Goal: Task Accomplishment & Management: Manage account settings

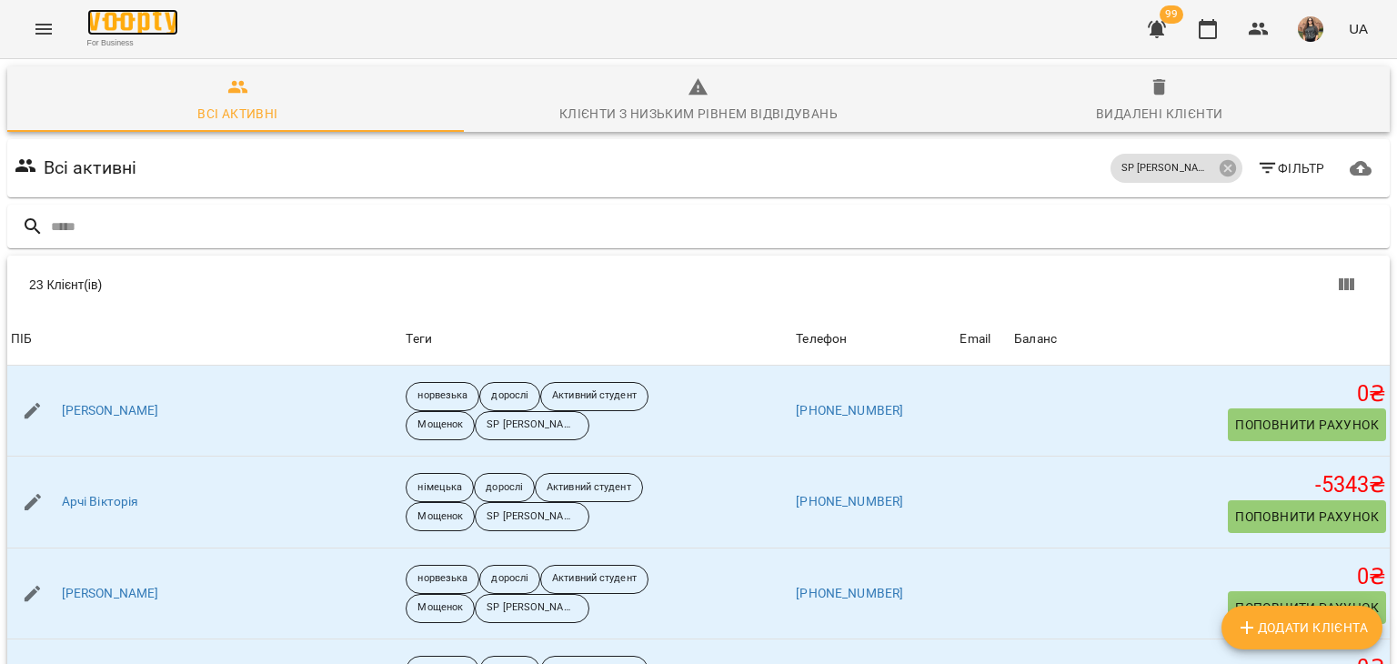
click at [111, 21] on img at bounding box center [132, 22] width 91 height 26
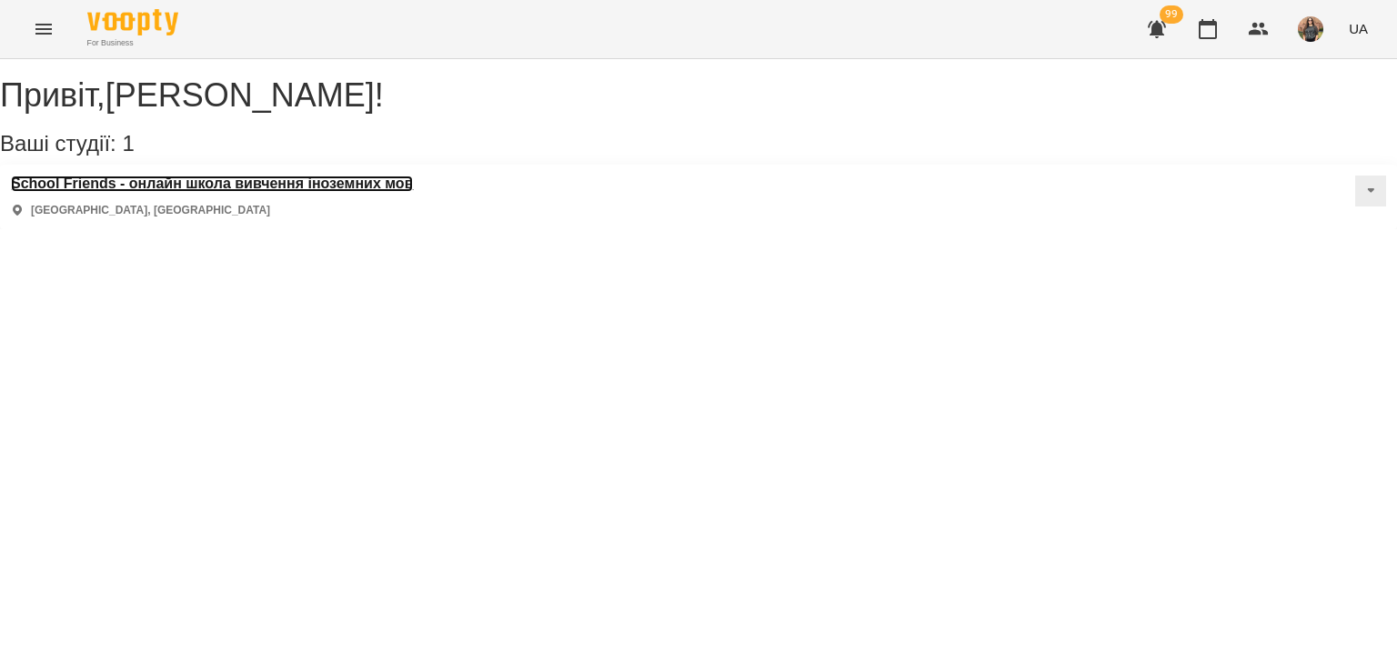
click at [169, 192] on h3 "School Friends - онлайн школа вивчення іноземних мов" at bounding box center [212, 184] width 402 height 16
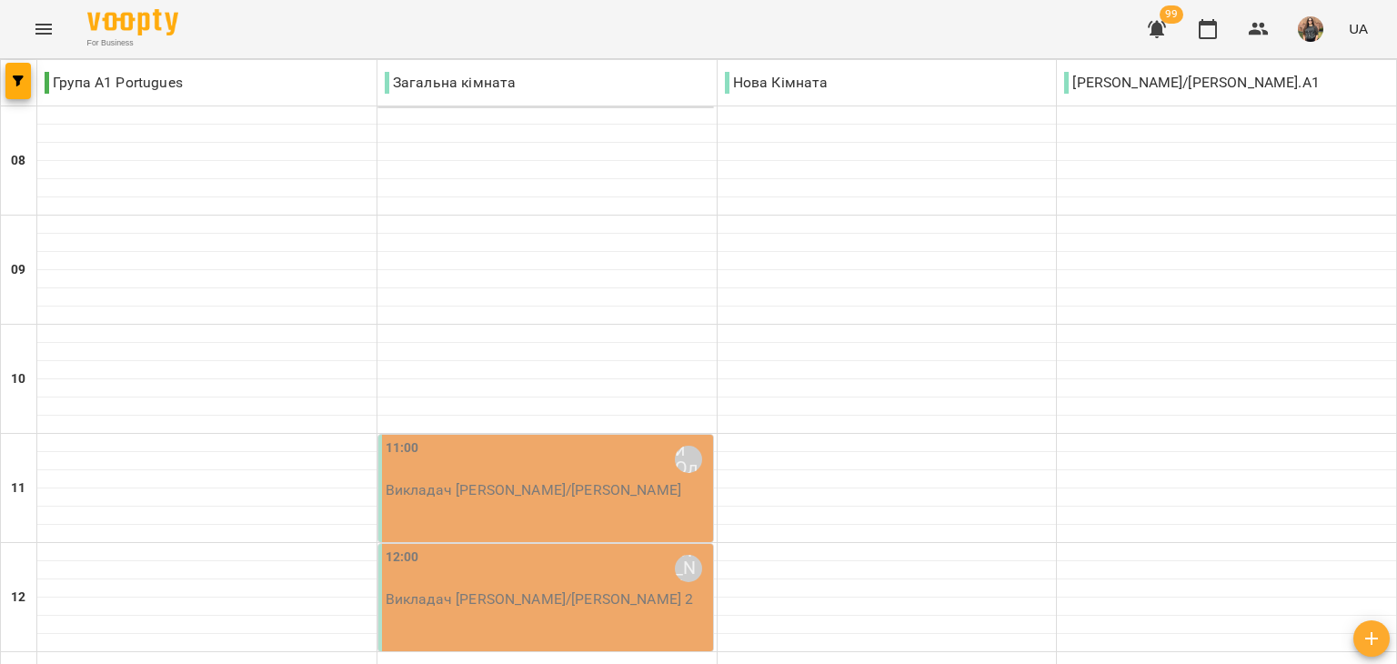
click at [49, 26] on icon "Menu" at bounding box center [44, 29] width 22 height 22
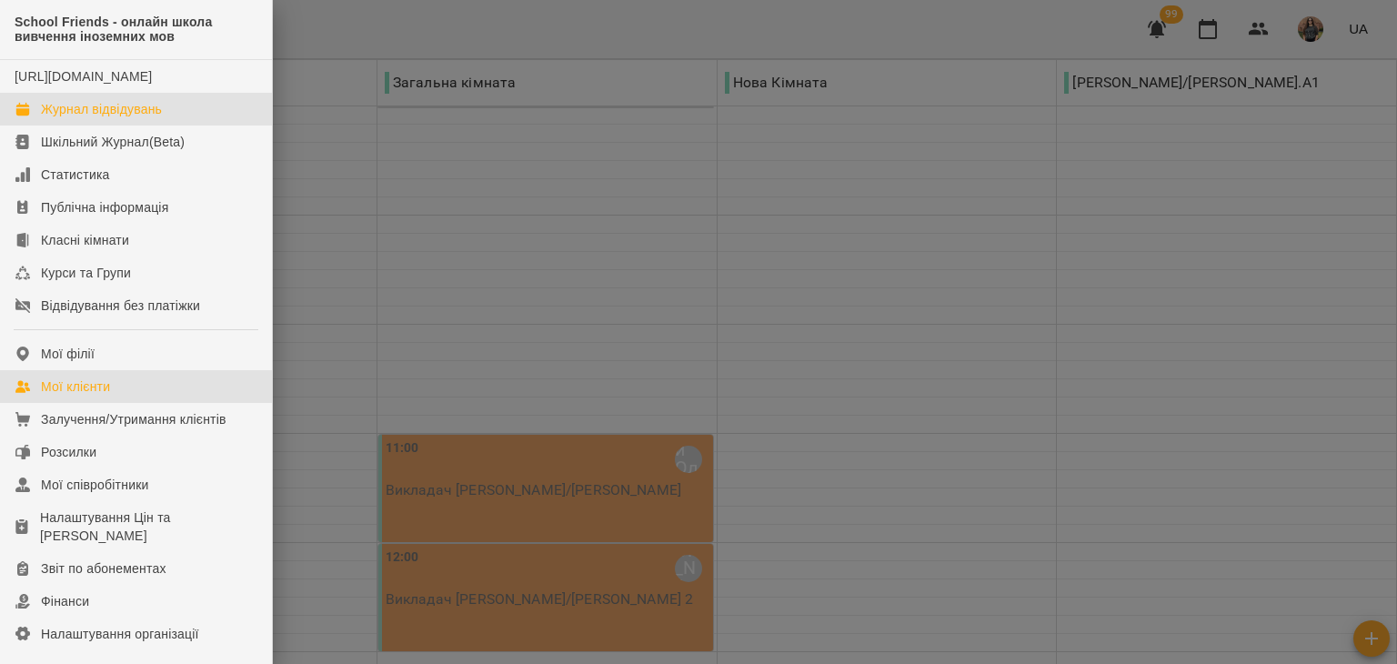
click at [102, 396] on div "Мої клієнти" at bounding box center [75, 386] width 69 height 18
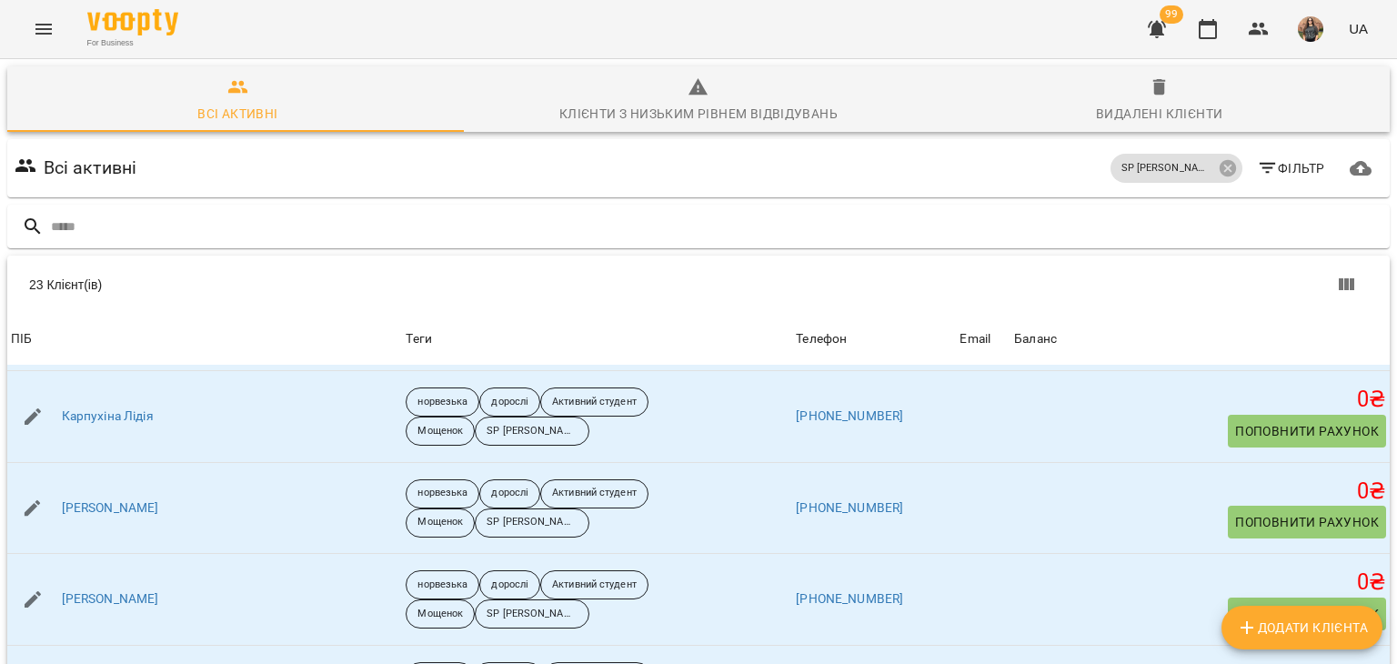
scroll to position [1000, 0]
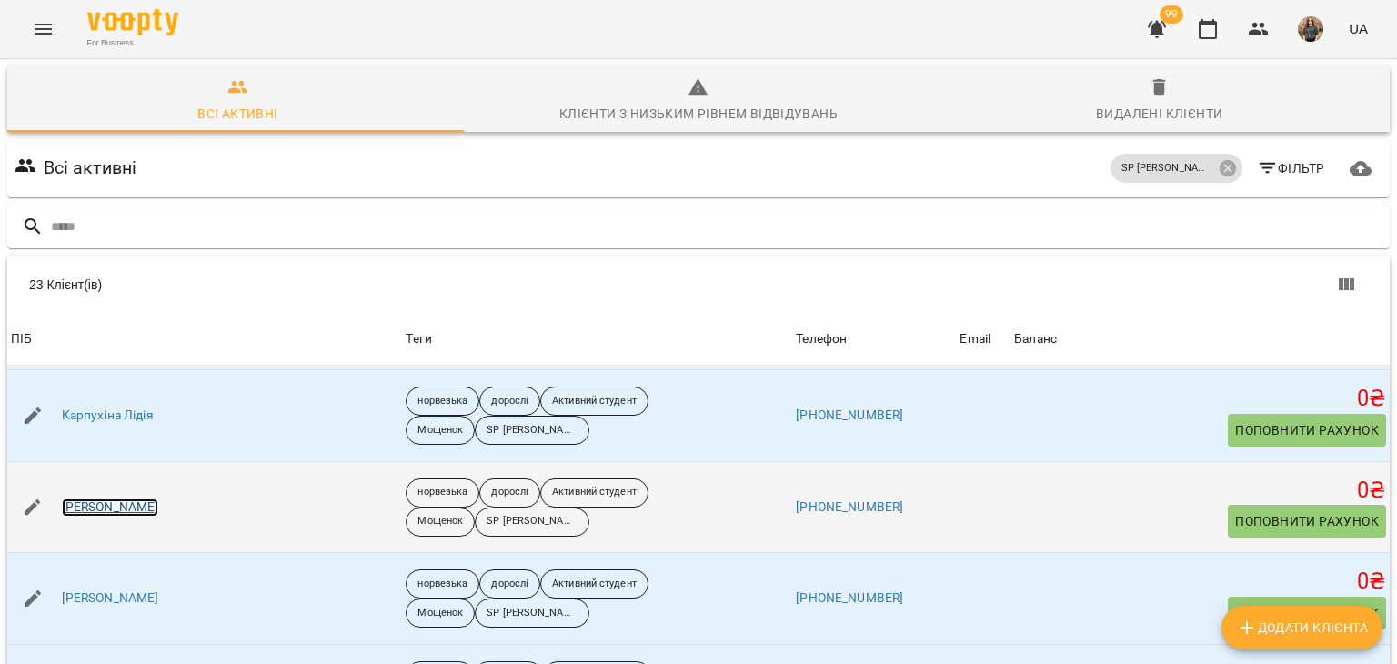
click at [159, 498] on link "[PERSON_NAME]" at bounding box center [110, 507] width 97 height 18
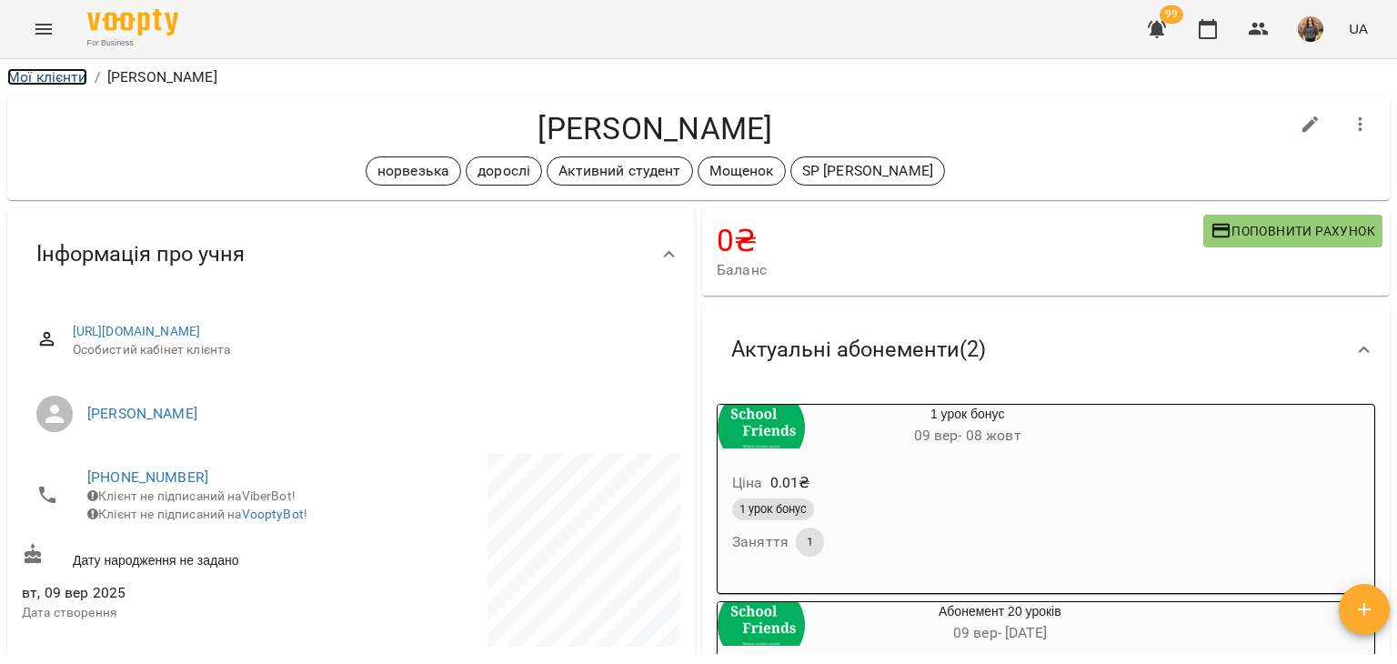
click at [70, 74] on link "Мої клієнти" at bounding box center [47, 76] width 80 height 17
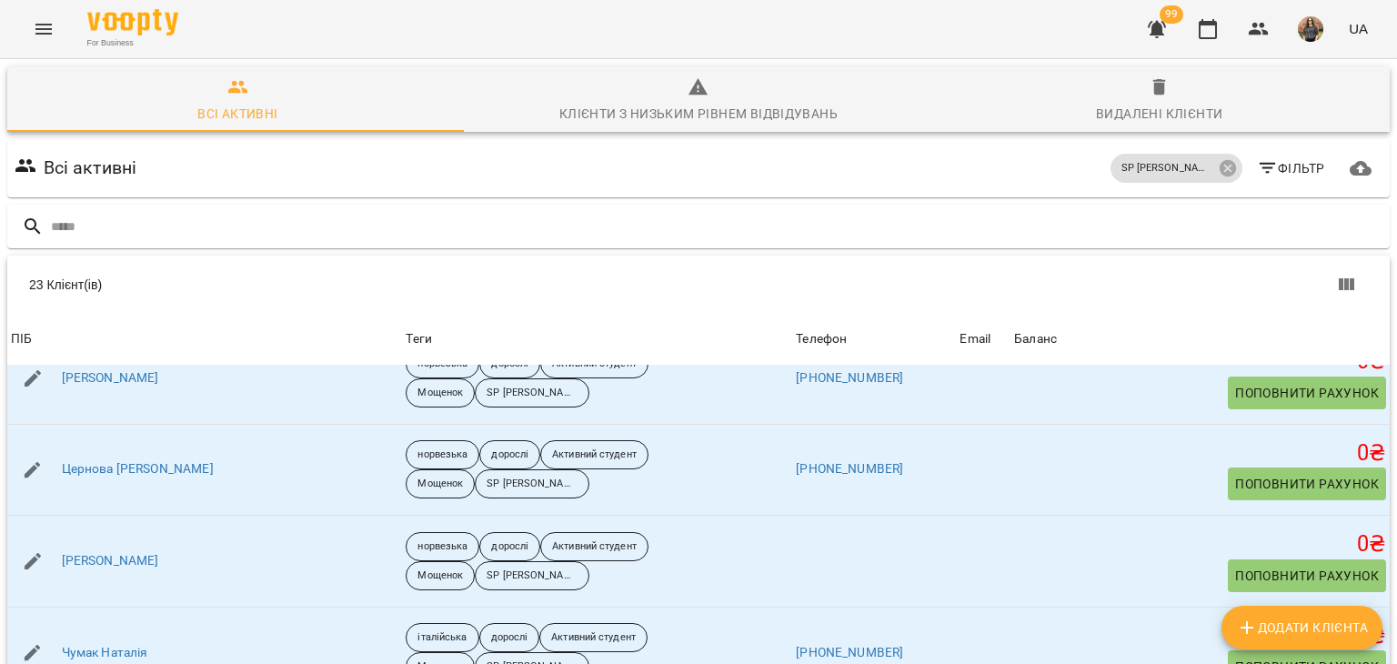
scroll to position [1695, 0]
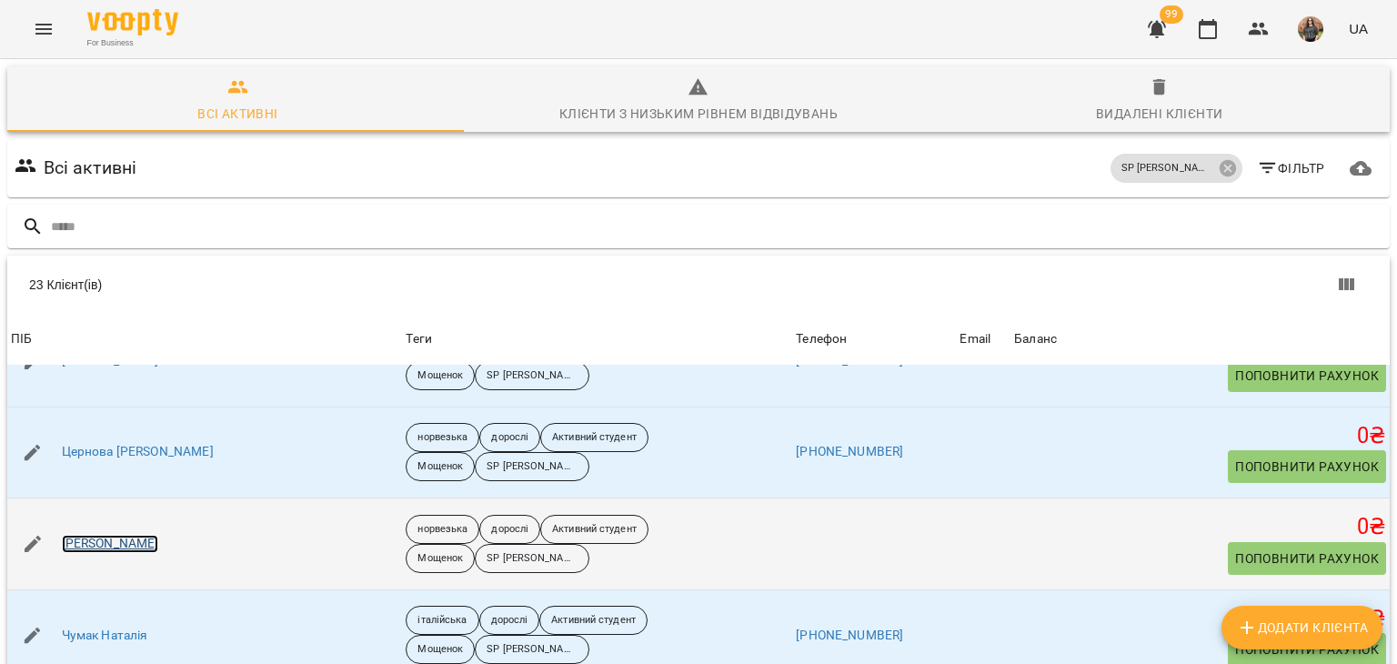
click at [148, 542] on link "[PERSON_NAME]" at bounding box center [110, 544] width 97 height 18
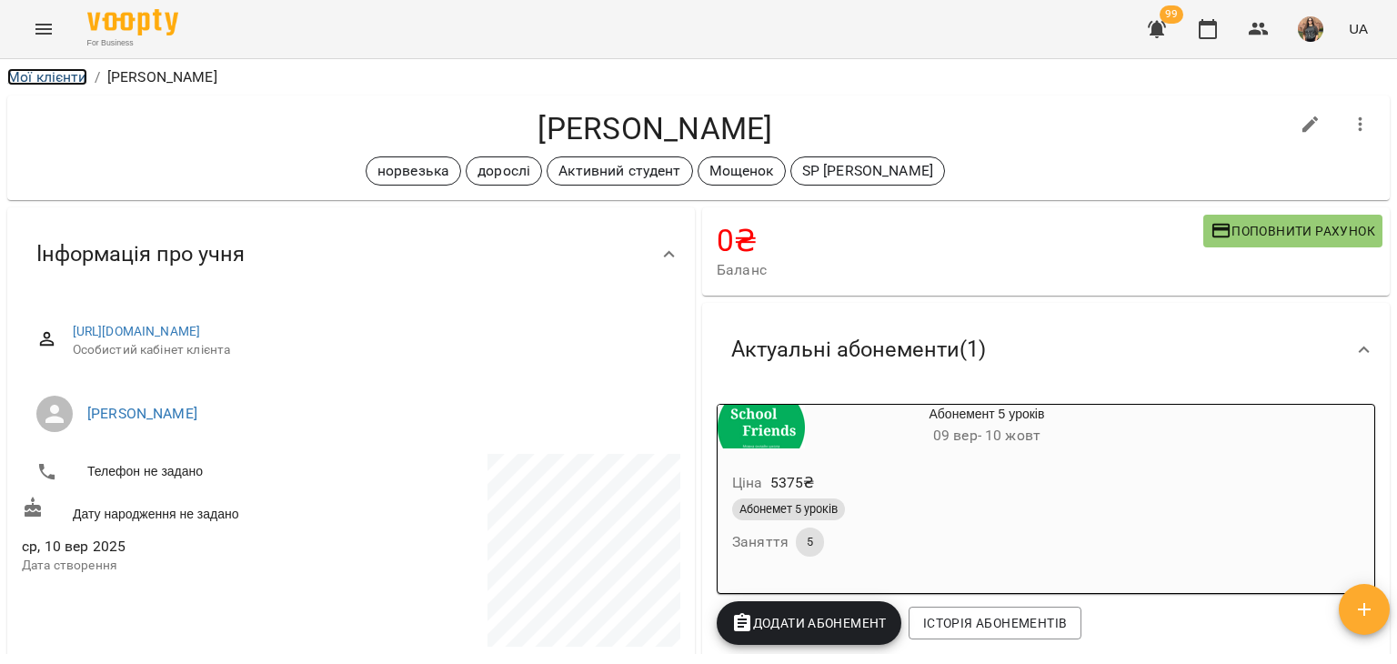
click at [75, 74] on link "Мої клієнти" at bounding box center [47, 76] width 80 height 17
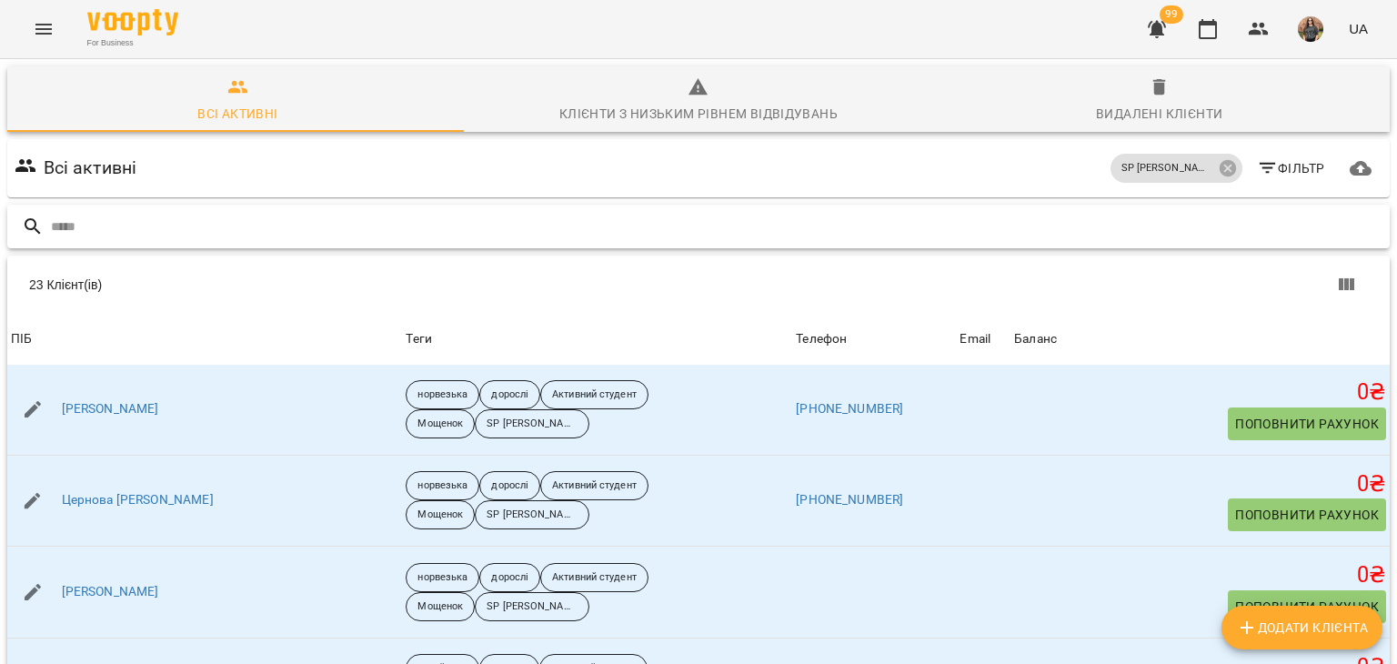
scroll to position [1695, 0]
